Goal: Use online tool/utility

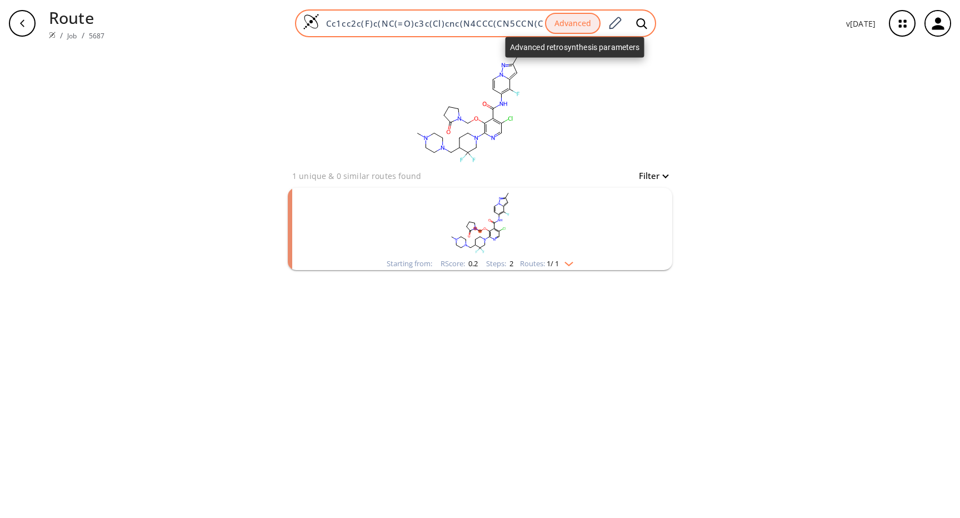
click at [582, 23] on button "Advanced" at bounding box center [573, 24] width 56 height 22
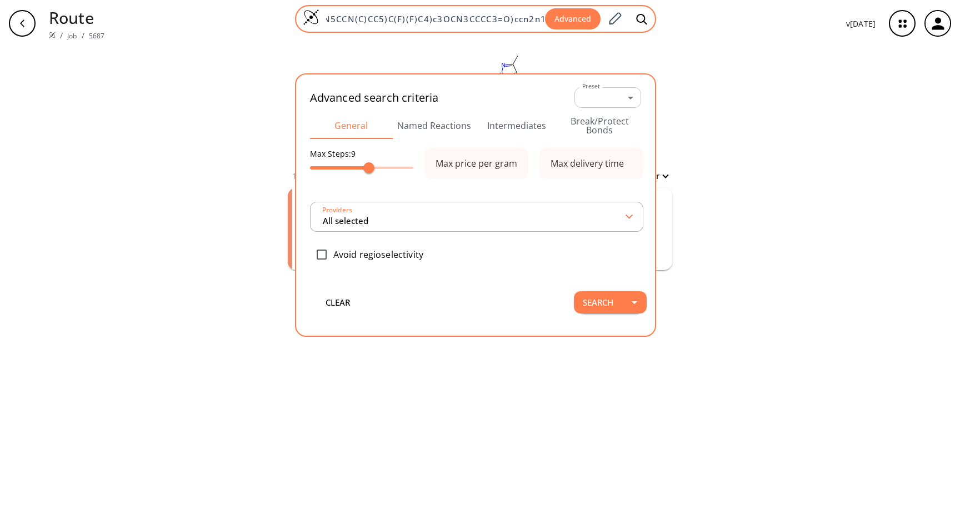
type input "All selected"
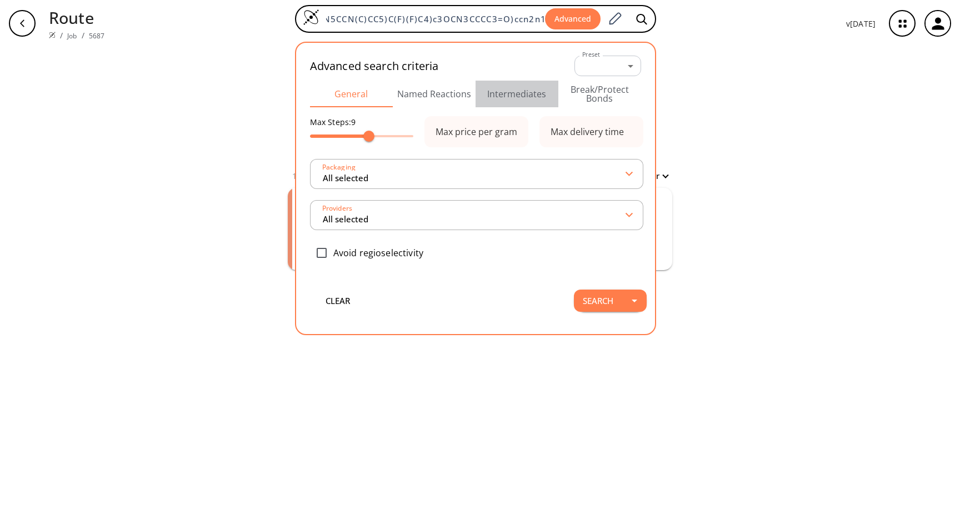
scroll to position [0, 0]
click at [512, 101] on button "Intermediates" at bounding box center [517, 94] width 83 height 27
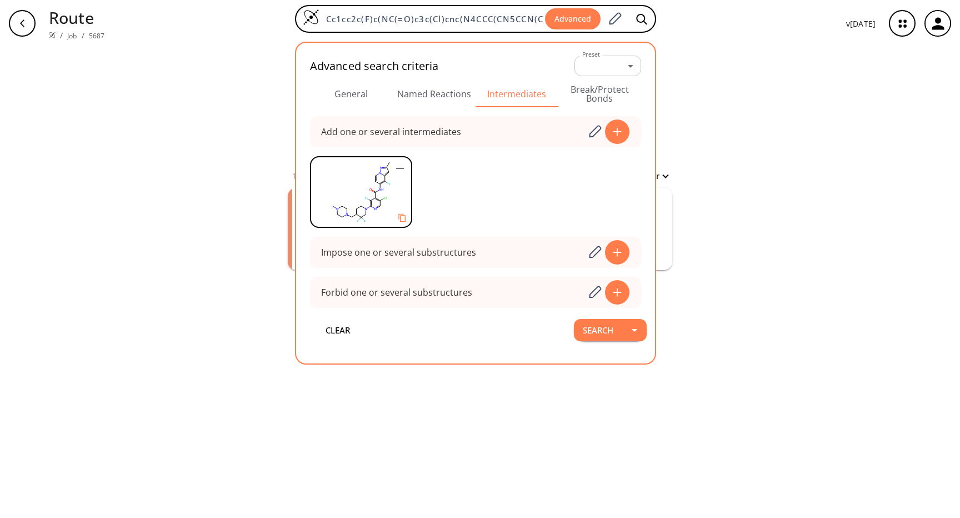
click at [751, 175] on div "clear 1 unique & 0 similar routes found Filter Starting from: RScore : 0.2 Step…" at bounding box center [480, 282] width 960 height 471
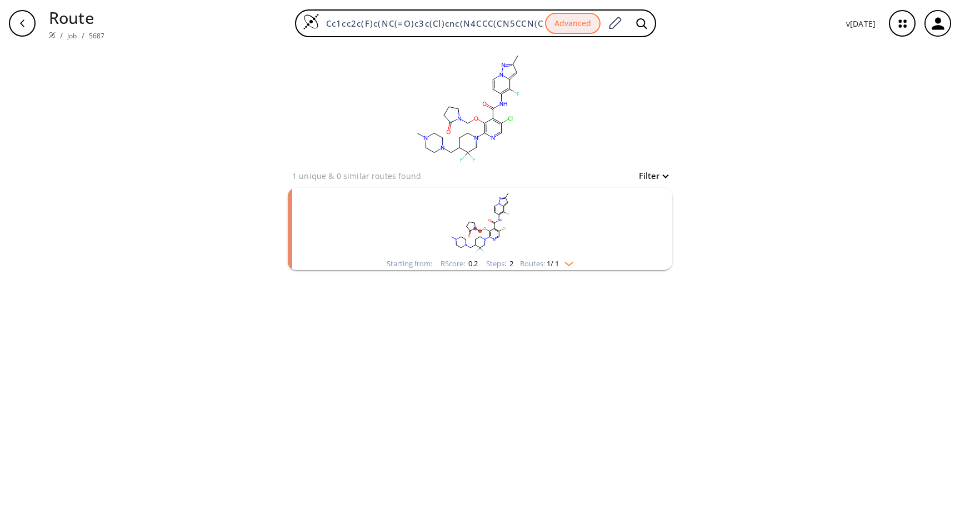
click at [527, 256] on rect "clusters" at bounding box center [480, 222] width 289 height 69
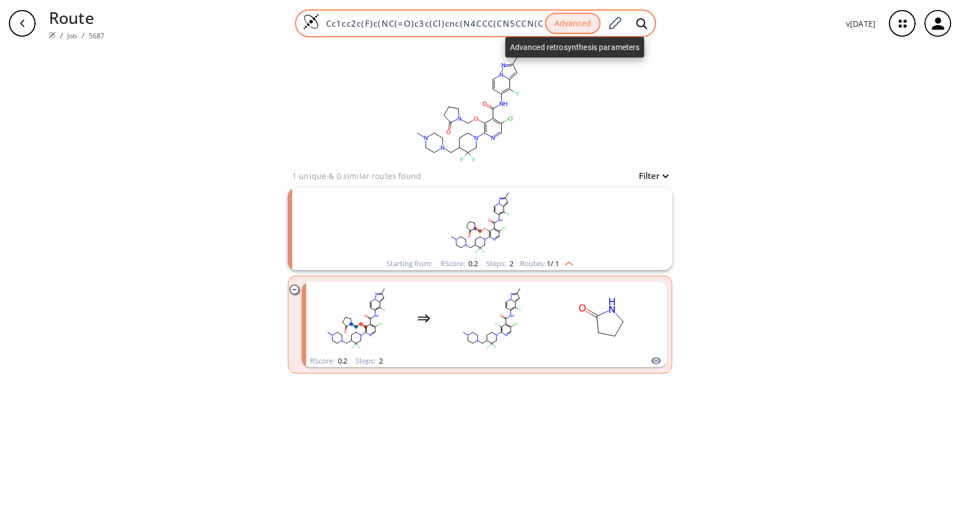
click at [576, 29] on button "Advanced" at bounding box center [573, 24] width 56 height 22
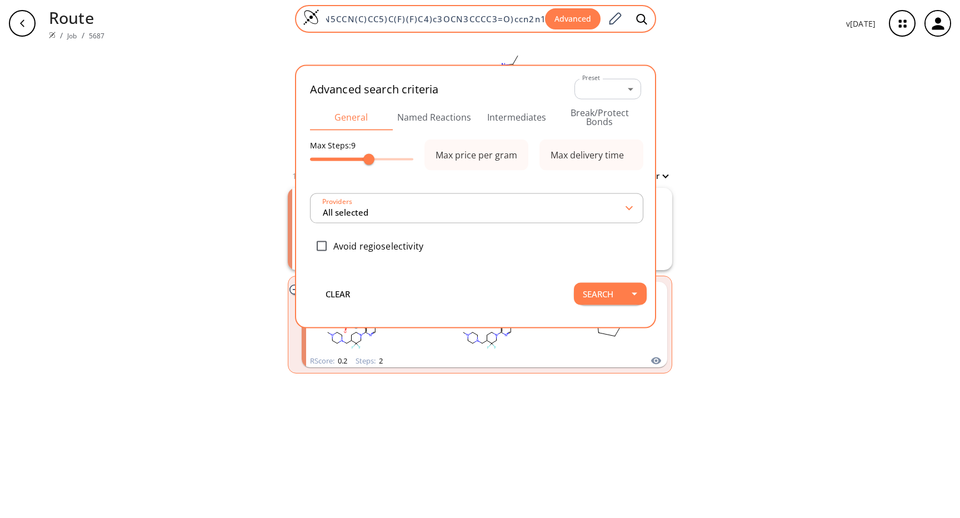
type input "All selected"
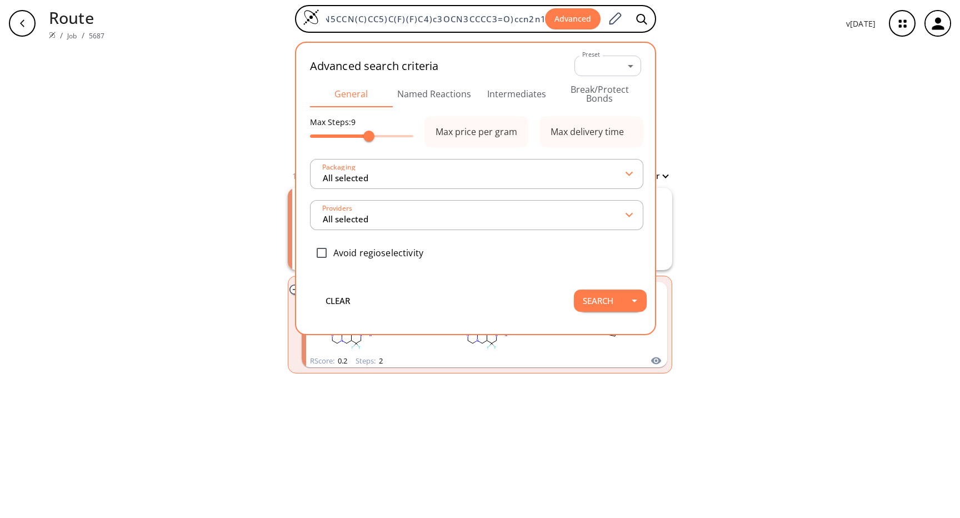
scroll to position [0, 0]
click at [519, 96] on button "Intermediates" at bounding box center [517, 94] width 83 height 27
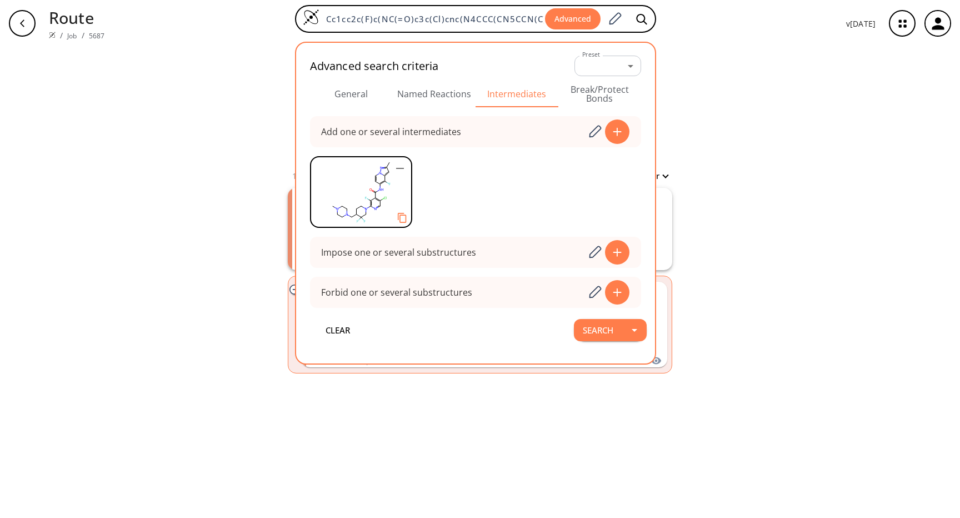
click at [405, 218] on icon "Copy to clipboard" at bounding box center [402, 217] width 11 height 11
click at [819, 158] on div "clear 1 unique & 0 similar routes found Filter Starting from: RScore : 0.2 Step…" at bounding box center [480, 282] width 960 height 471
